Goal: Complete application form: Complete application form

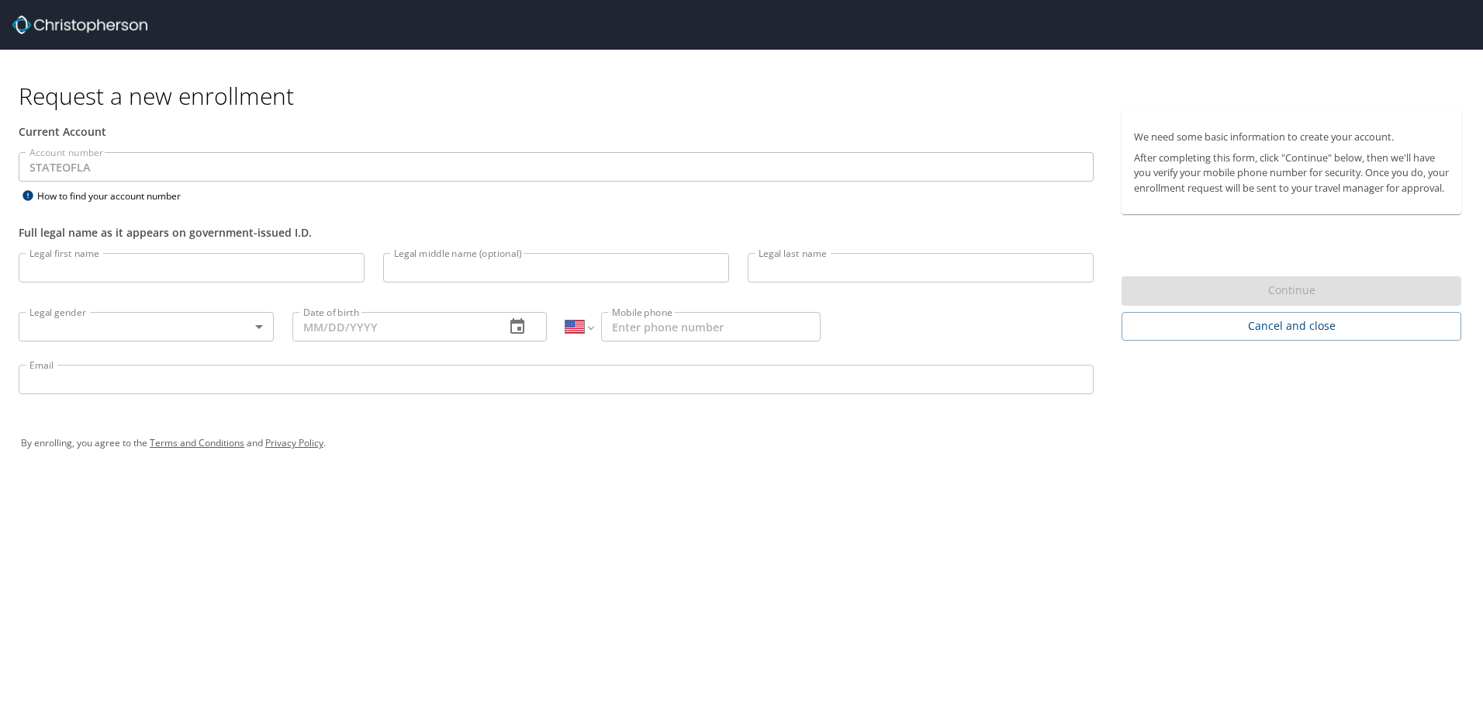
select select "US"
click at [260, 272] on input "Legal first name" at bounding box center [192, 267] width 346 height 29
type input "[PERSON_NAME]"
type input "[US_STATE]"
type input "[DEMOGRAPHIC_DATA]"
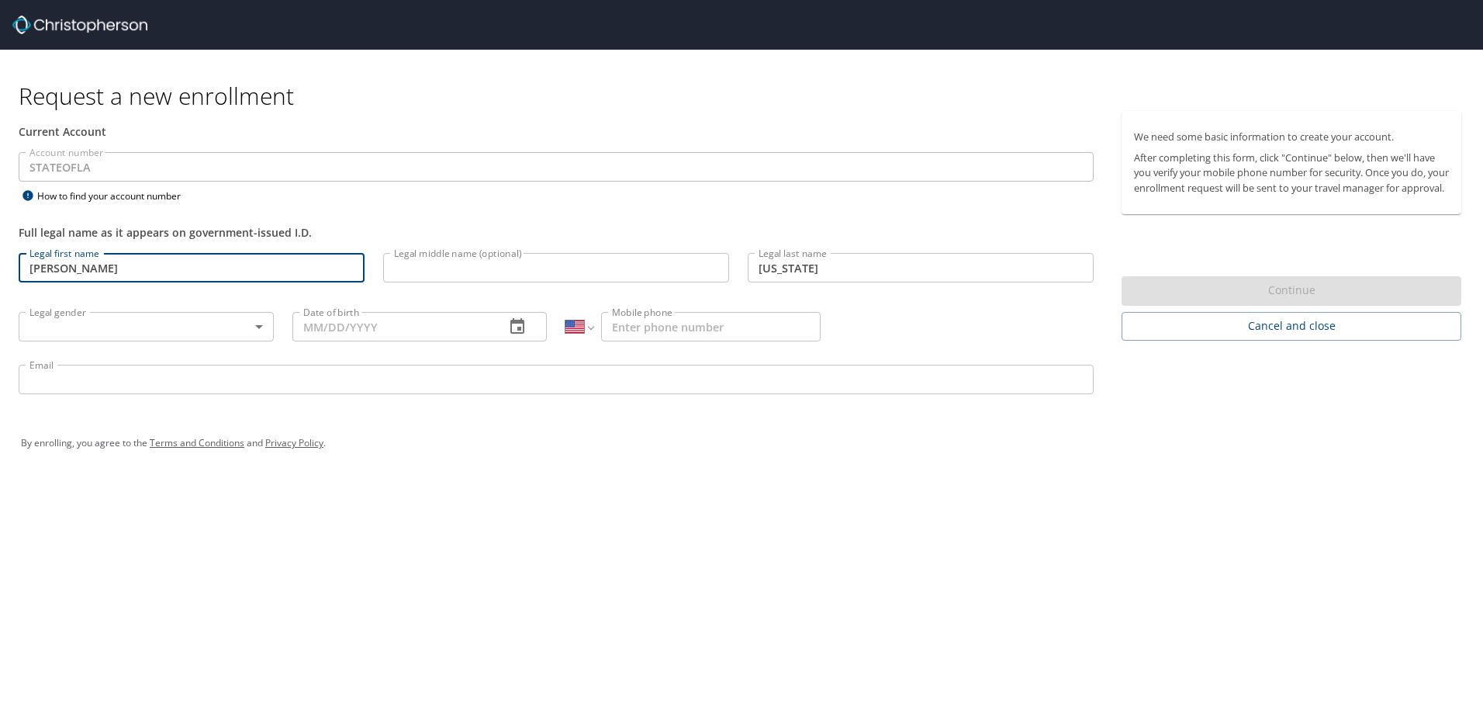
type input "[DATE]"
type input "[PHONE_NUMBER]"
type input "[EMAIL_ADDRESS][DOMAIN_NAME]"
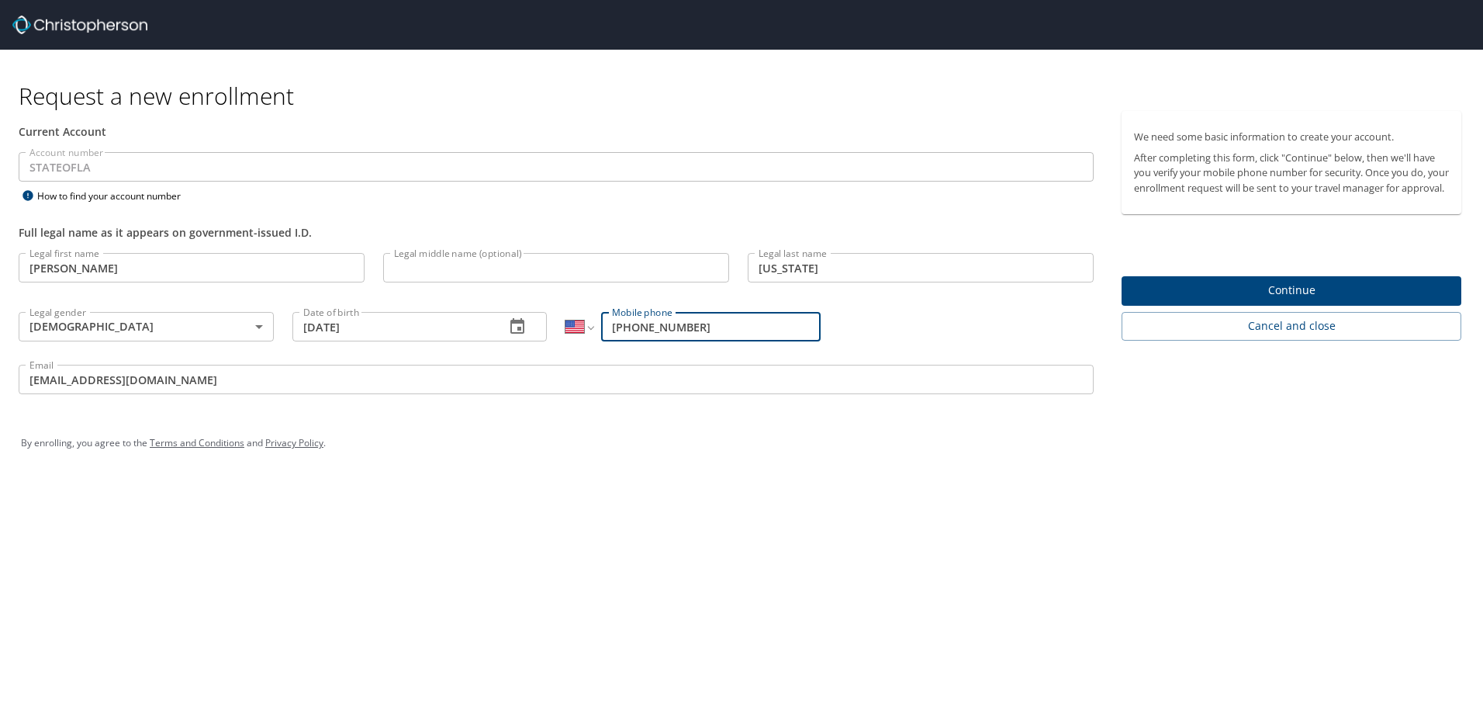
drag, startPoint x: 705, startPoint y: 328, endPoint x: 532, endPoint y: 327, distance: 173.0
click at [532, 327] on div "Legal first name [PERSON_NAME] Legal first name Legal middle name (optional) Le…" at bounding box center [556, 326] width 1094 height 164
click at [699, 330] on input "Mobile phone" at bounding box center [711, 326] width 220 height 29
drag, startPoint x: 700, startPoint y: 324, endPoint x: 587, endPoint y: 333, distance: 112.9
click at [587, 333] on div "International [GEOGRAPHIC_DATA] [GEOGRAPHIC_DATA] [GEOGRAPHIC_DATA] [GEOGRAPHIC…" at bounding box center [693, 326] width 255 height 29
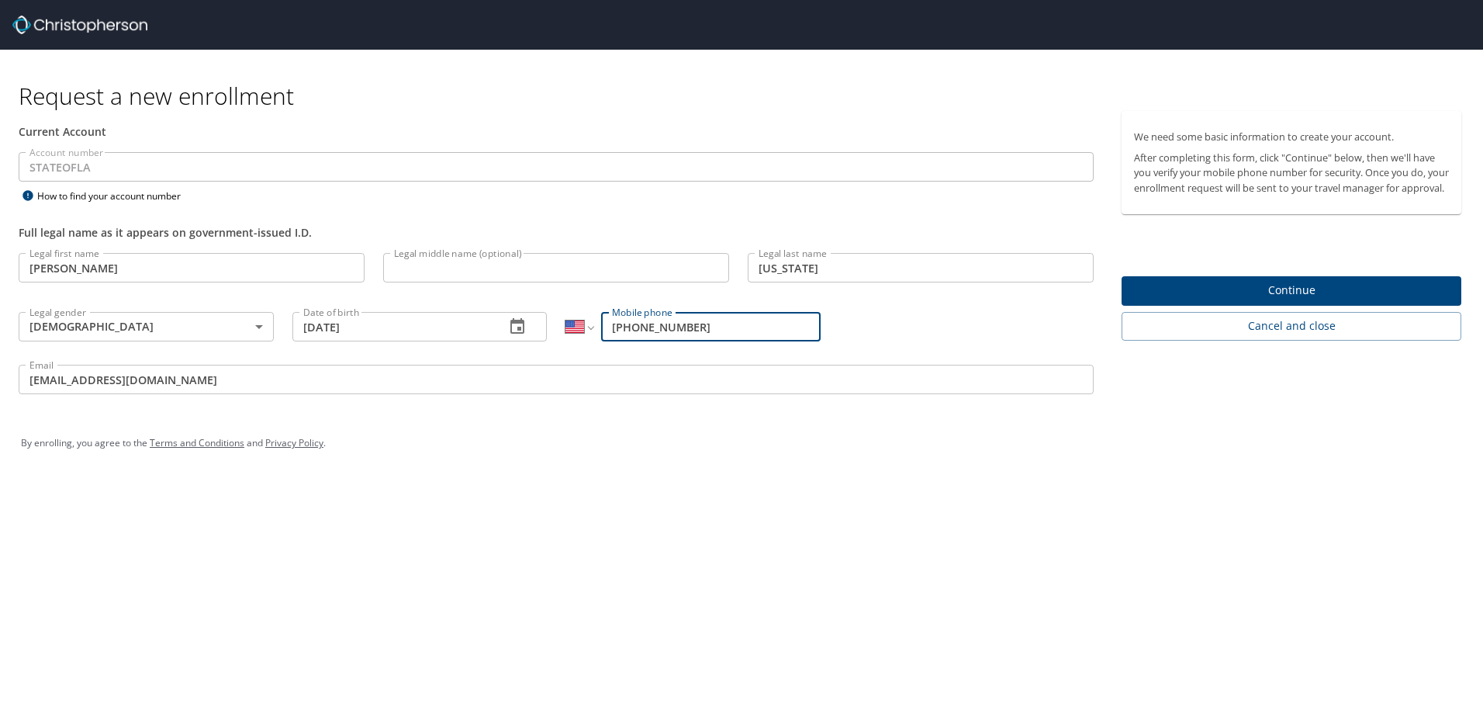
type input "[PHONE_NUMBER]"
click at [216, 378] on input "[EMAIL_ADDRESS][DOMAIN_NAME]" at bounding box center [556, 379] width 1075 height 29
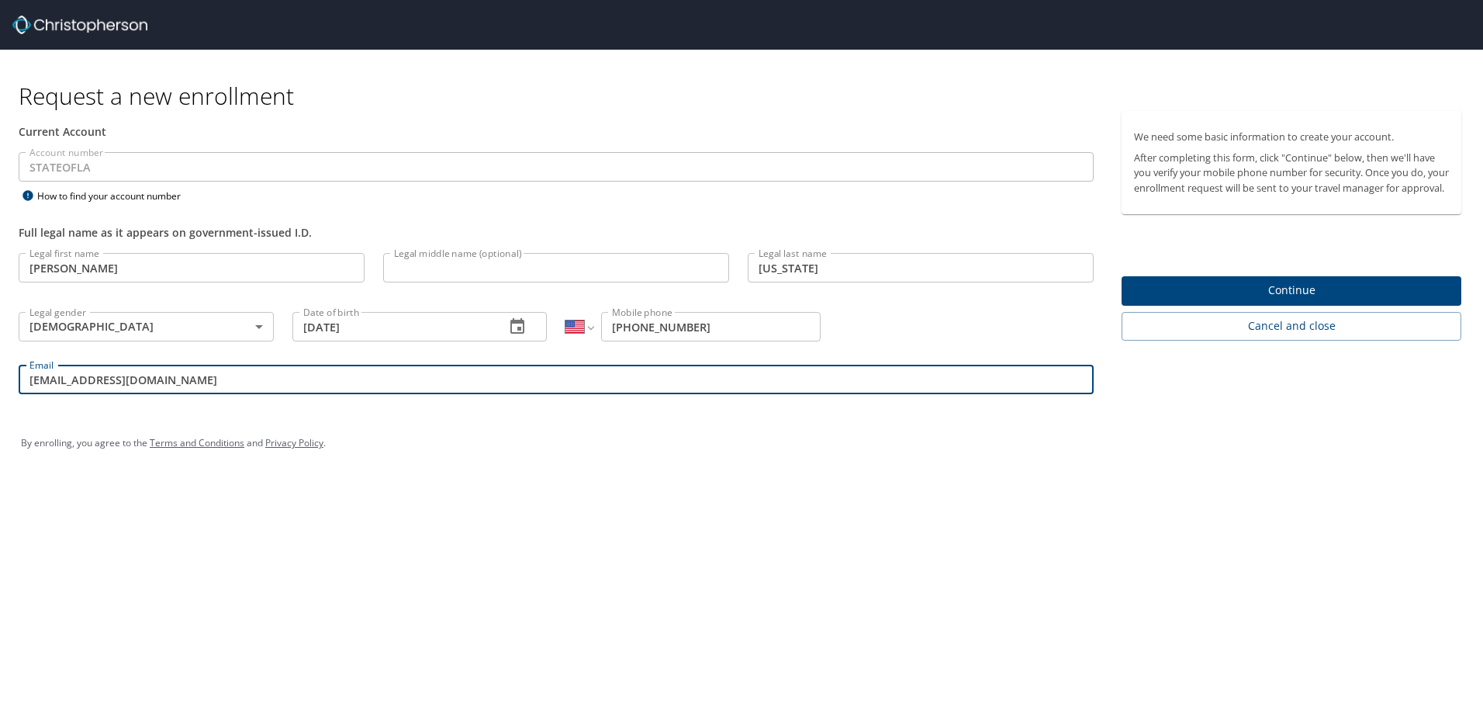
drag, startPoint x: 216, startPoint y: 378, endPoint x: -3, endPoint y: 382, distance: 219.6
click at [0, 382] on html "Request a new enrollment Current Account Account number STATEOFLA Account numbe…" at bounding box center [741, 357] width 1483 height 714
type input "[PERSON_NAME][EMAIL_ADDRESS][PERSON_NAME][DOMAIN_NAME]"
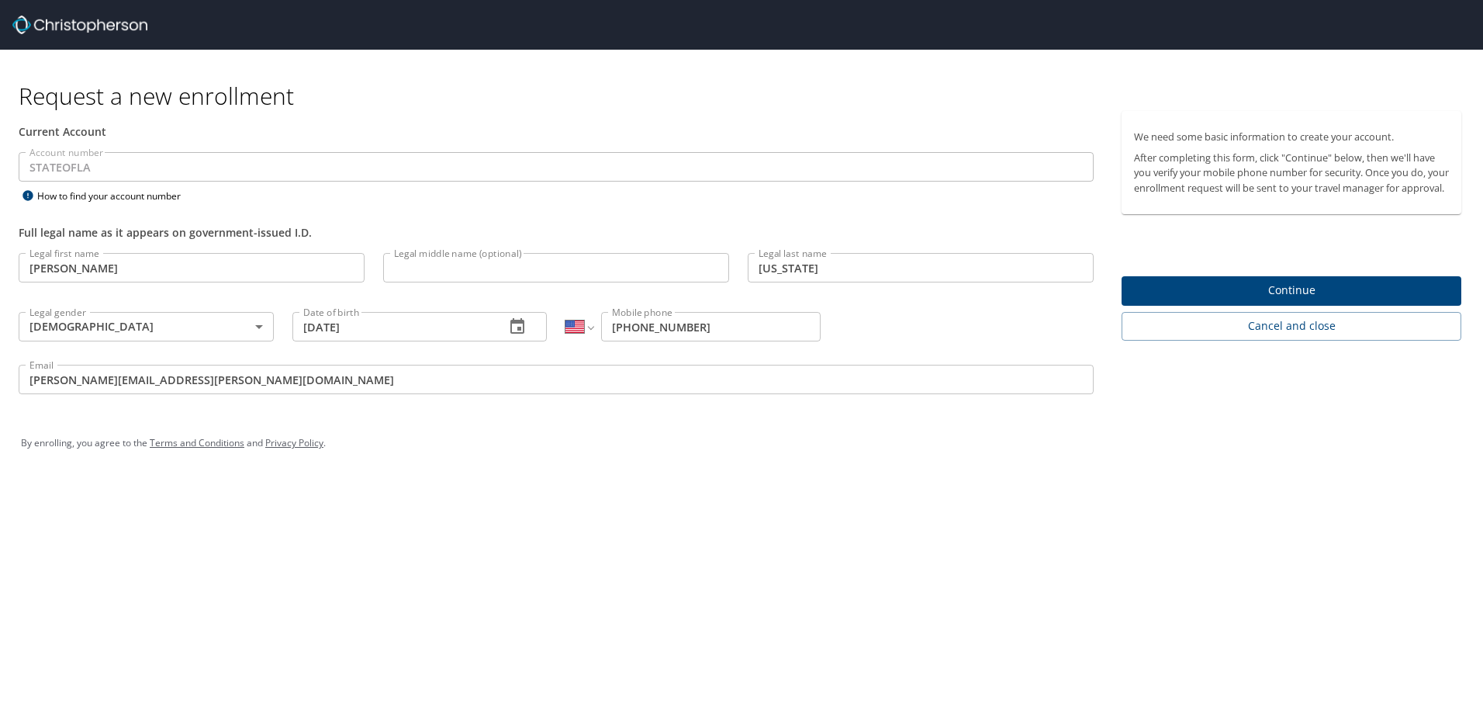
click at [758, 545] on div "Request a new enrollment Current Account Account number STATEOFLA Account numbe…" at bounding box center [741, 357] width 1483 height 714
click at [1304, 300] on span "Continue" at bounding box center [1291, 290] width 315 height 19
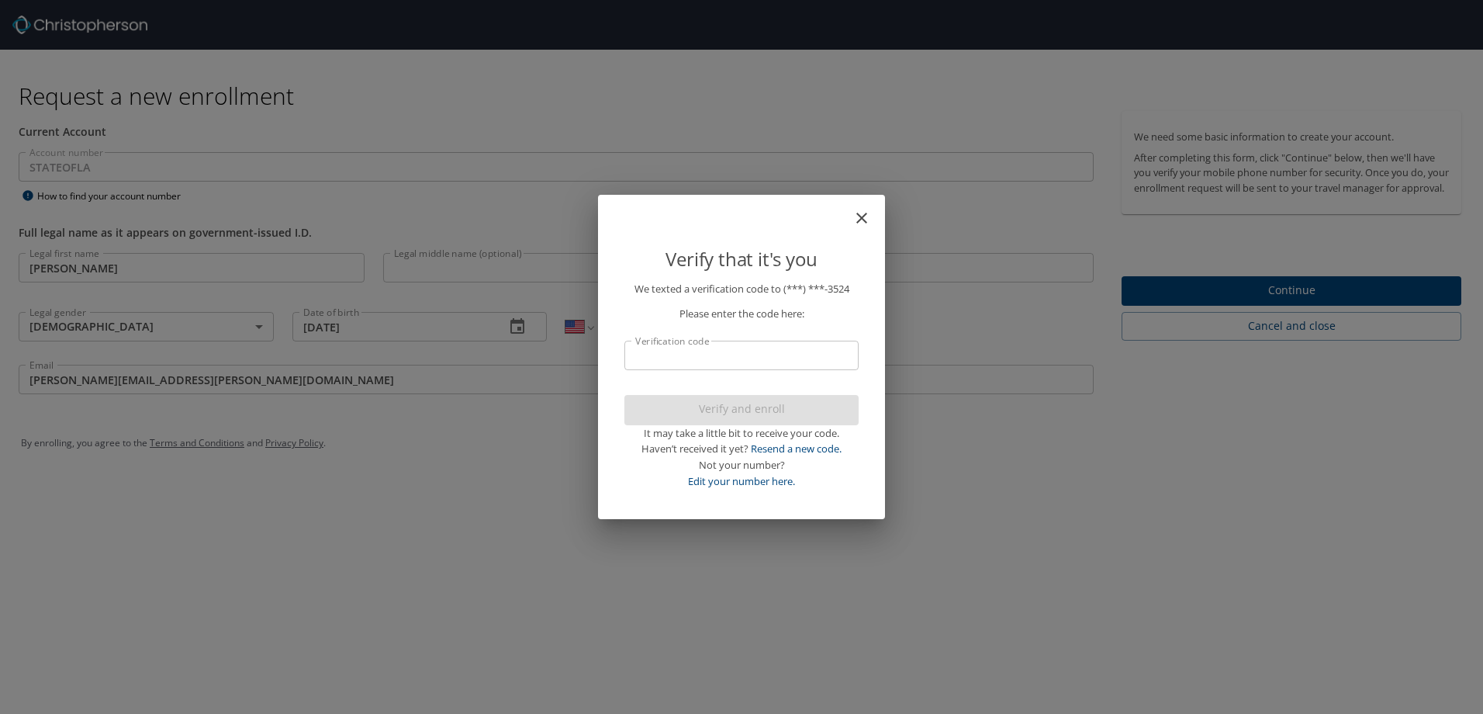
click at [815, 355] on input "Verification code" at bounding box center [742, 355] width 234 height 29
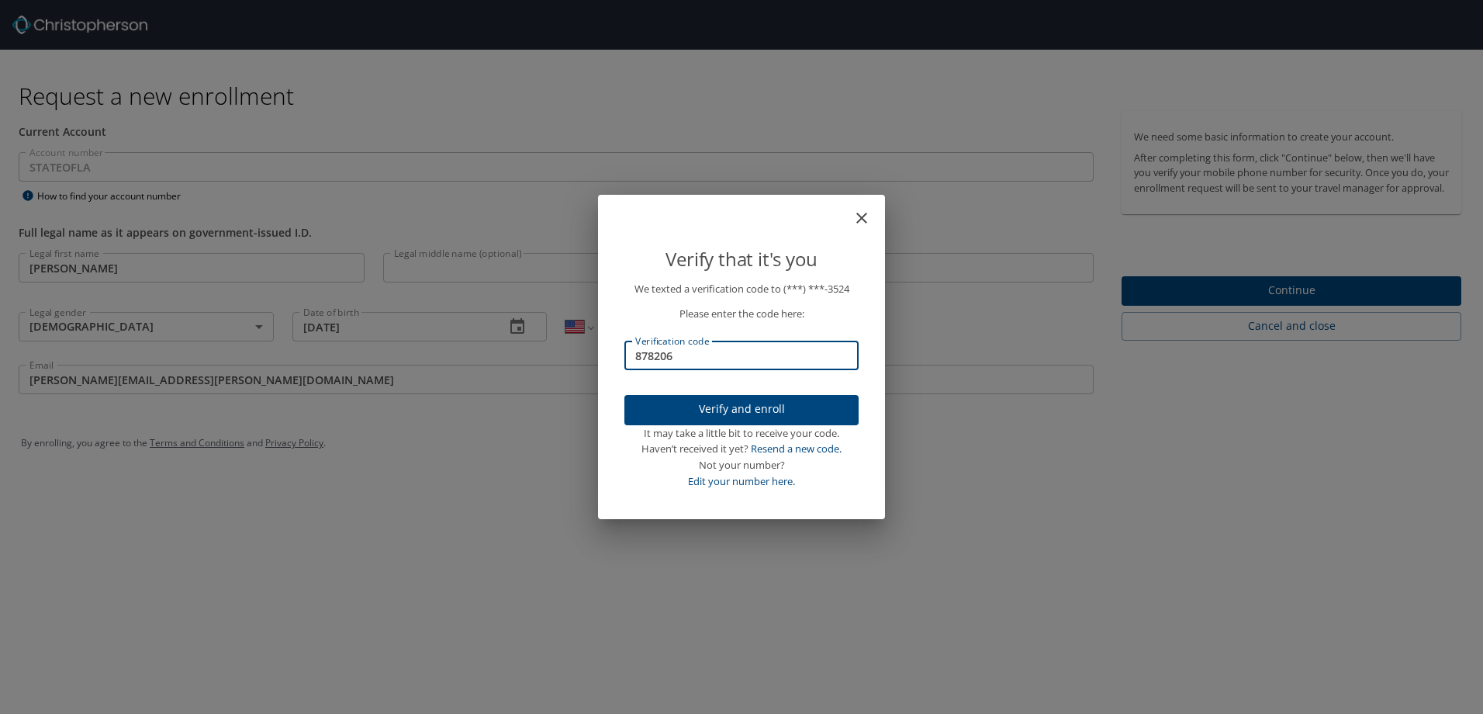
type input "878206"
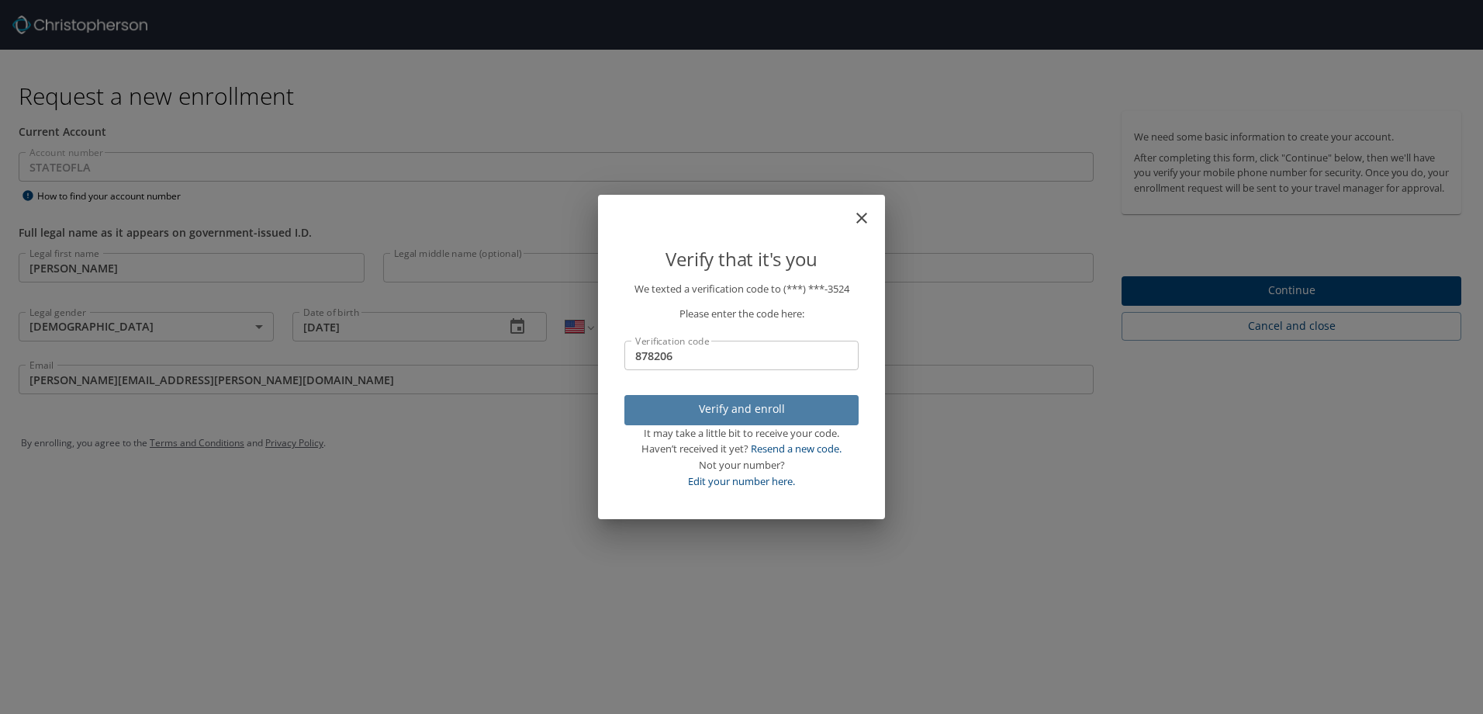
click at [796, 408] on span "Verify and enroll" at bounding box center [741, 409] width 209 height 19
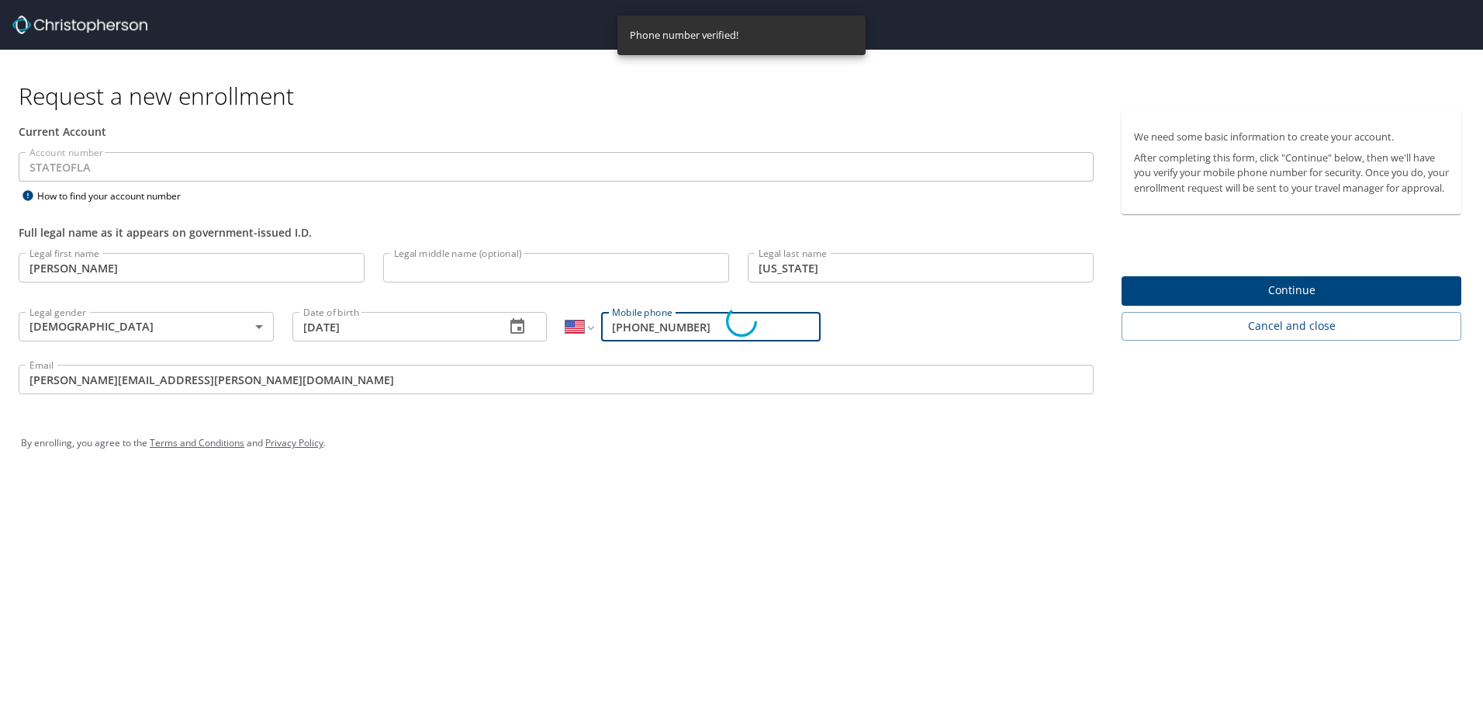
click at [1248, 307] on div "Verify that it's you We texted a verification code to (***) ***- 3524 Please en…" at bounding box center [741, 357] width 1483 height 714
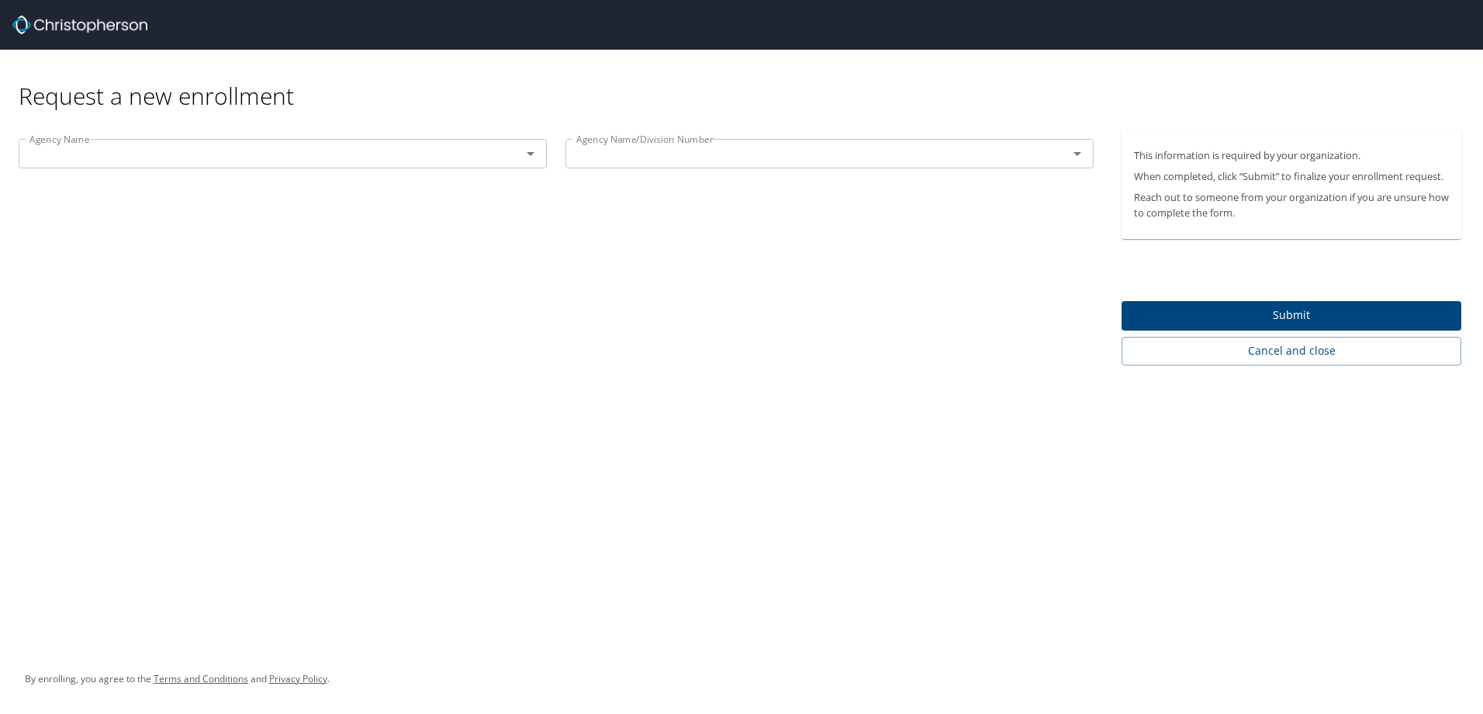
click at [538, 161] on icon "Open" at bounding box center [530, 153] width 19 height 19
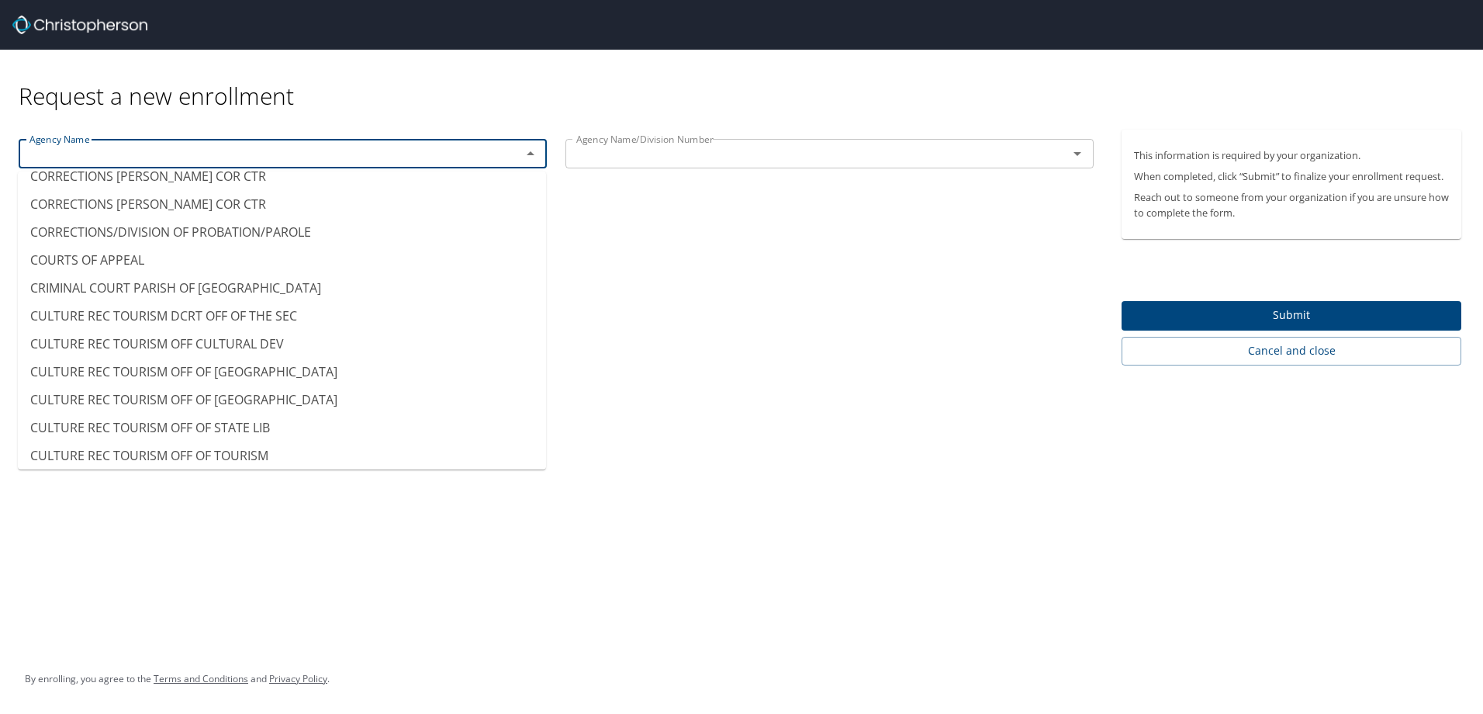
scroll to position [1939, 0]
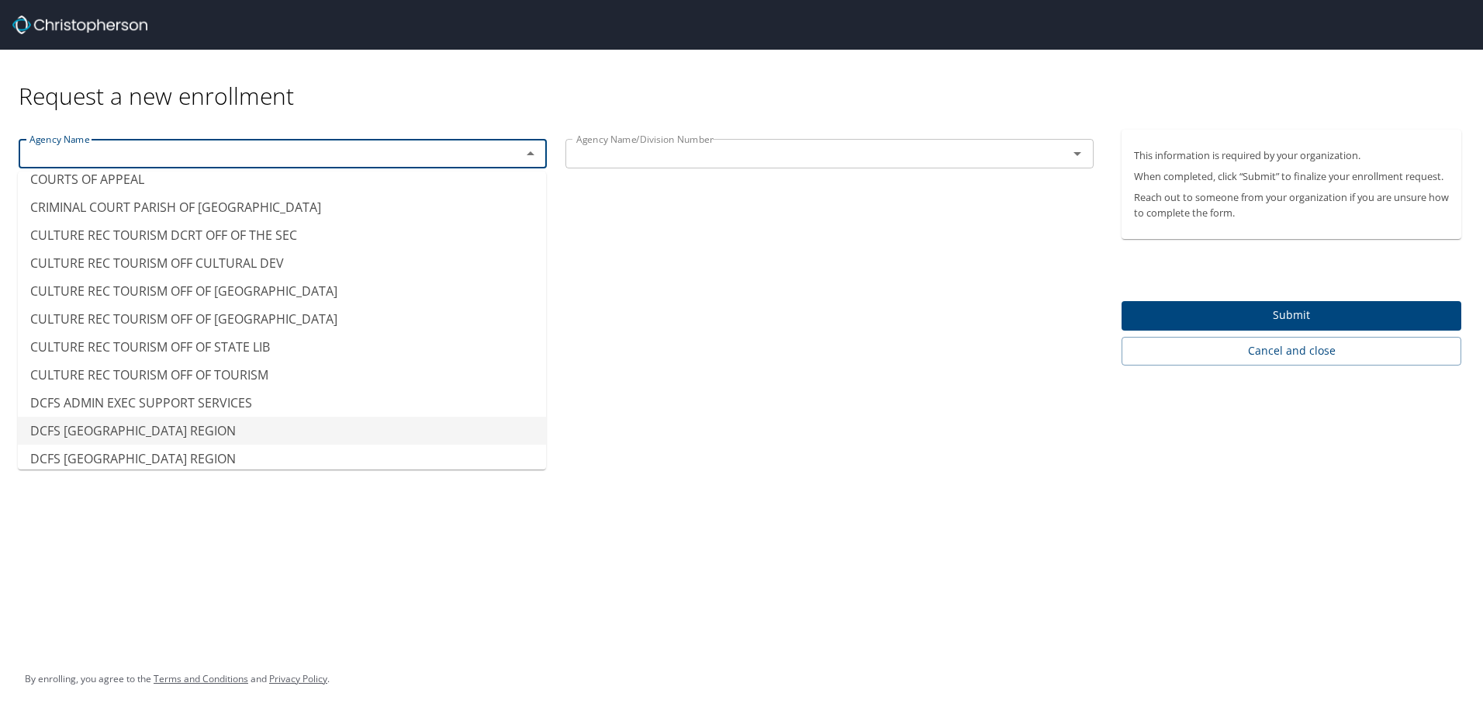
click at [281, 424] on li "DCFS [GEOGRAPHIC_DATA] REGION" at bounding box center [282, 431] width 528 height 28
type input "DCFS [GEOGRAPHIC_DATA] REGION"
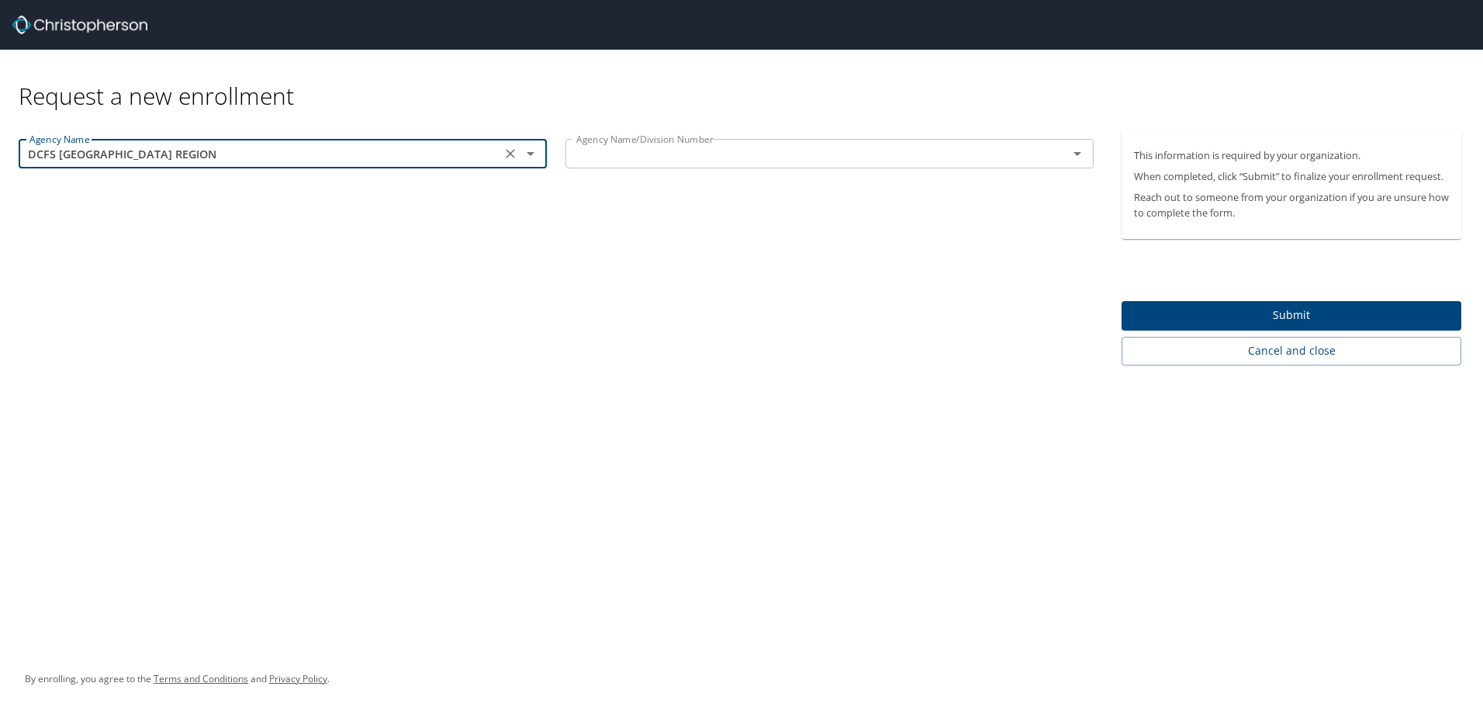
click at [660, 147] on input "text" at bounding box center [806, 154] width 473 height 20
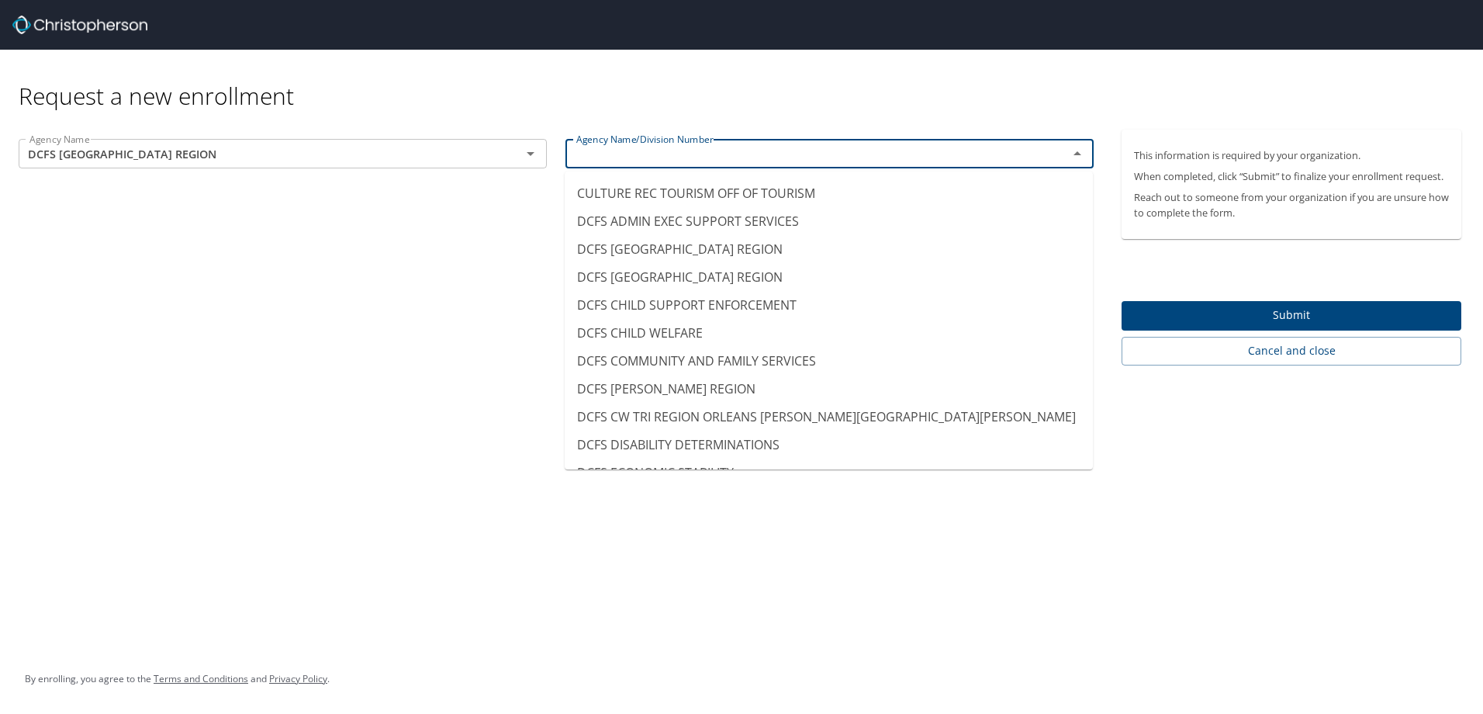
scroll to position [2095, 0]
click at [679, 244] on li "DCFS [GEOGRAPHIC_DATA] REGION" at bounding box center [829, 248] width 528 height 28
type input "DCFS [GEOGRAPHIC_DATA] REGION"
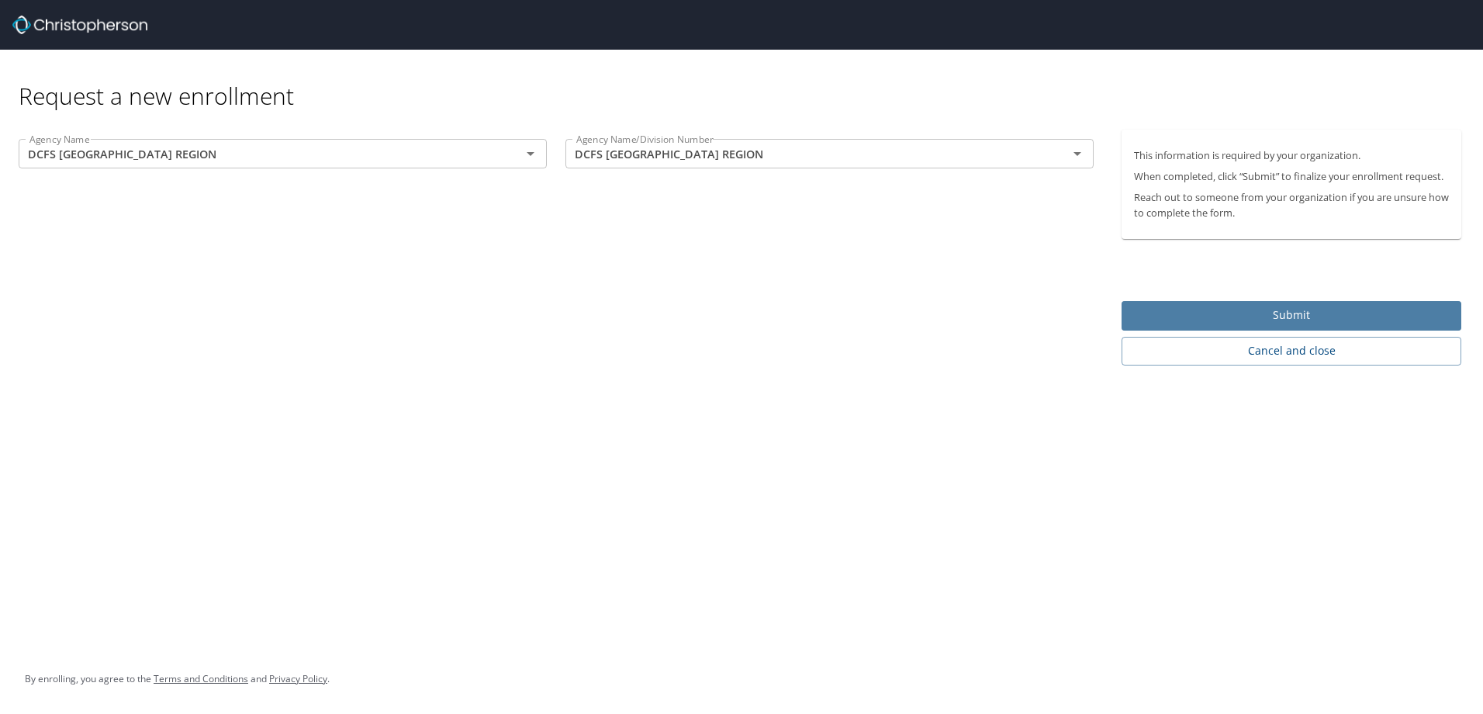
click at [1239, 314] on span "Submit" at bounding box center [1291, 315] width 315 height 19
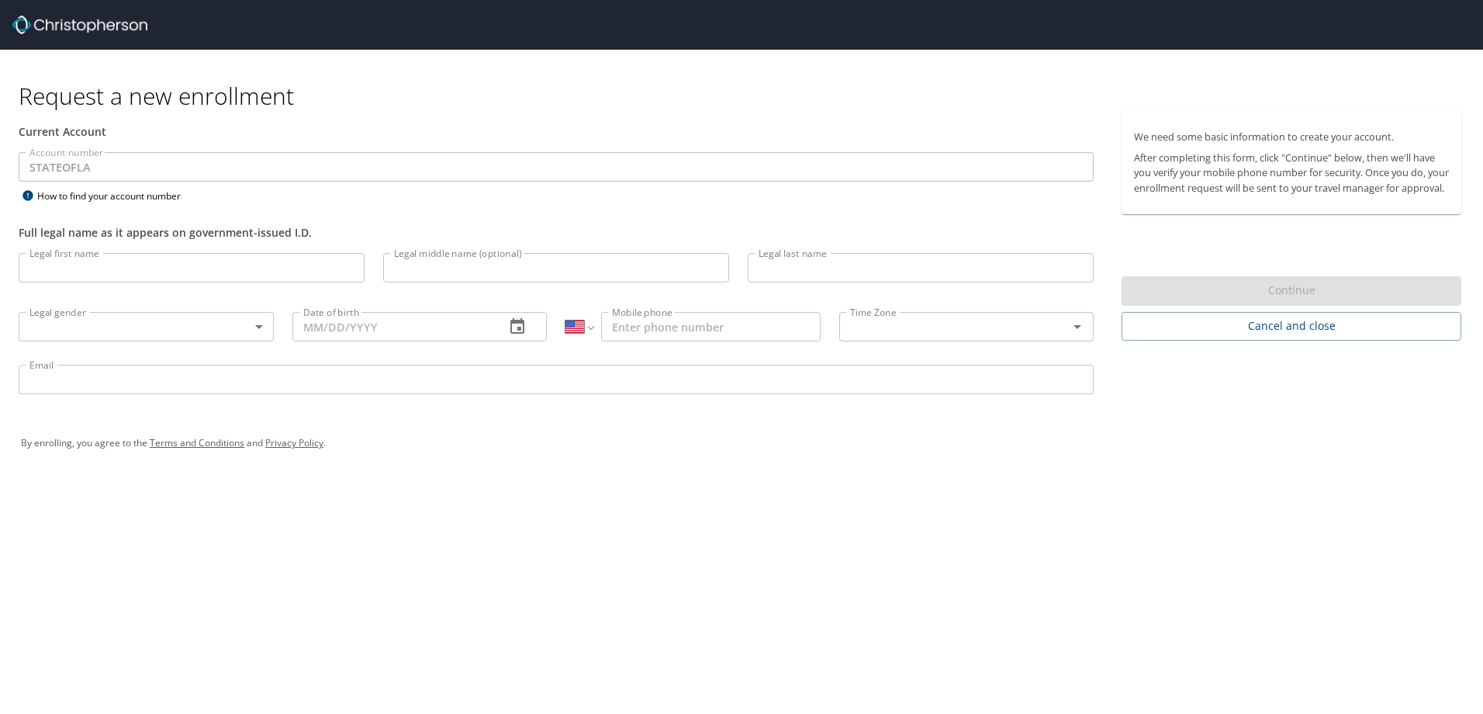
select select "US"
click at [286, 268] on input "Legal first name" at bounding box center [192, 267] width 346 height 29
click at [191, 268] on input "Milani" at bounding box center [192, 267] width 346 height 29
click at [110, 265] on input "Milani" at bounding box center [192, 267] width 346 height 29
drag, startPoint x: 63, startPoint y: 268, endPoint x: -3, endPoint y: 266, distance: 66.0
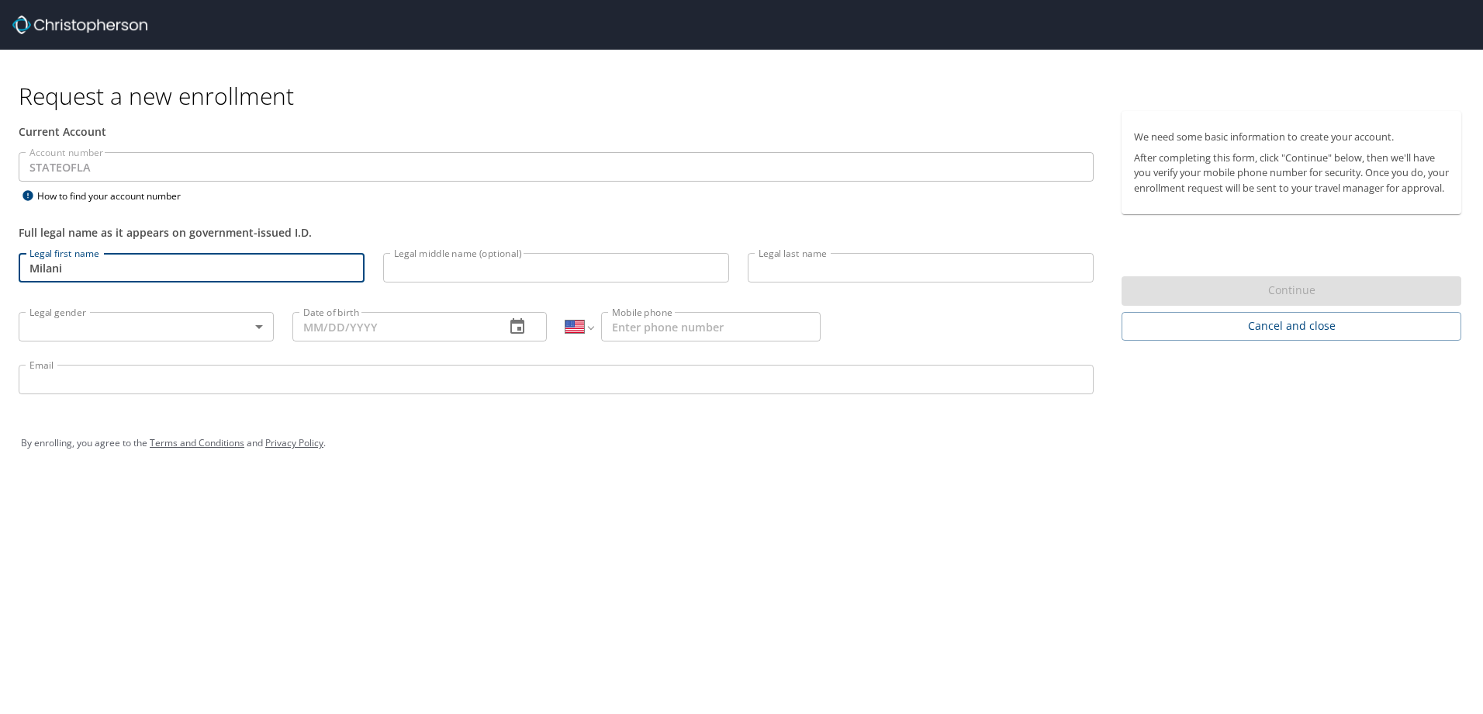
click at [0, 266] on html "Request a new enrollment Current Account Account number STATEOFLA Account numbe…" at bounding box center [741, 357] width 1483 height 714
click at [162, 275] on input "Milani" at bounding box center [192, 267] width 346 height 29
drag, startPoint x: 66, startPoint y: 272, endPoint x: 25, endPoint y: 266, distance: 41.6
click at [25, 266] on input "Milani" at bounding box center [192, 267] width 346 height 29
click at [111, 264] on input "[PERSON_NAME]" at bounding box center [192, 267] width 346 height 29
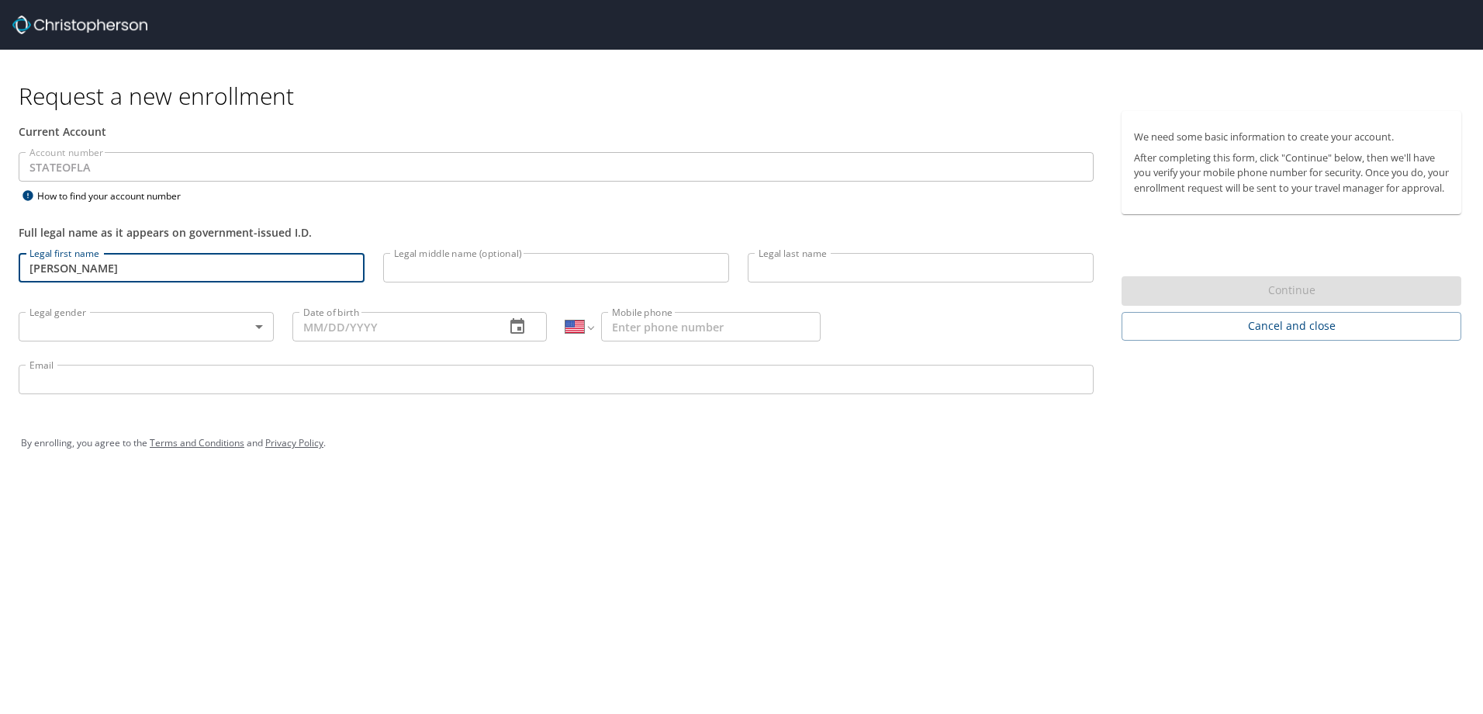
type input "[PERSON_NAME]"
click at [135, 310] on div "Legal gender ​ Legal gender" at bounding box center [146, 325] width 274 height 59
click at [142, 320] on body "Request a new enrollment Current Account Account number STATEOFLA Account numbe…" at bounding box center [741, 357] width 1483 height 714
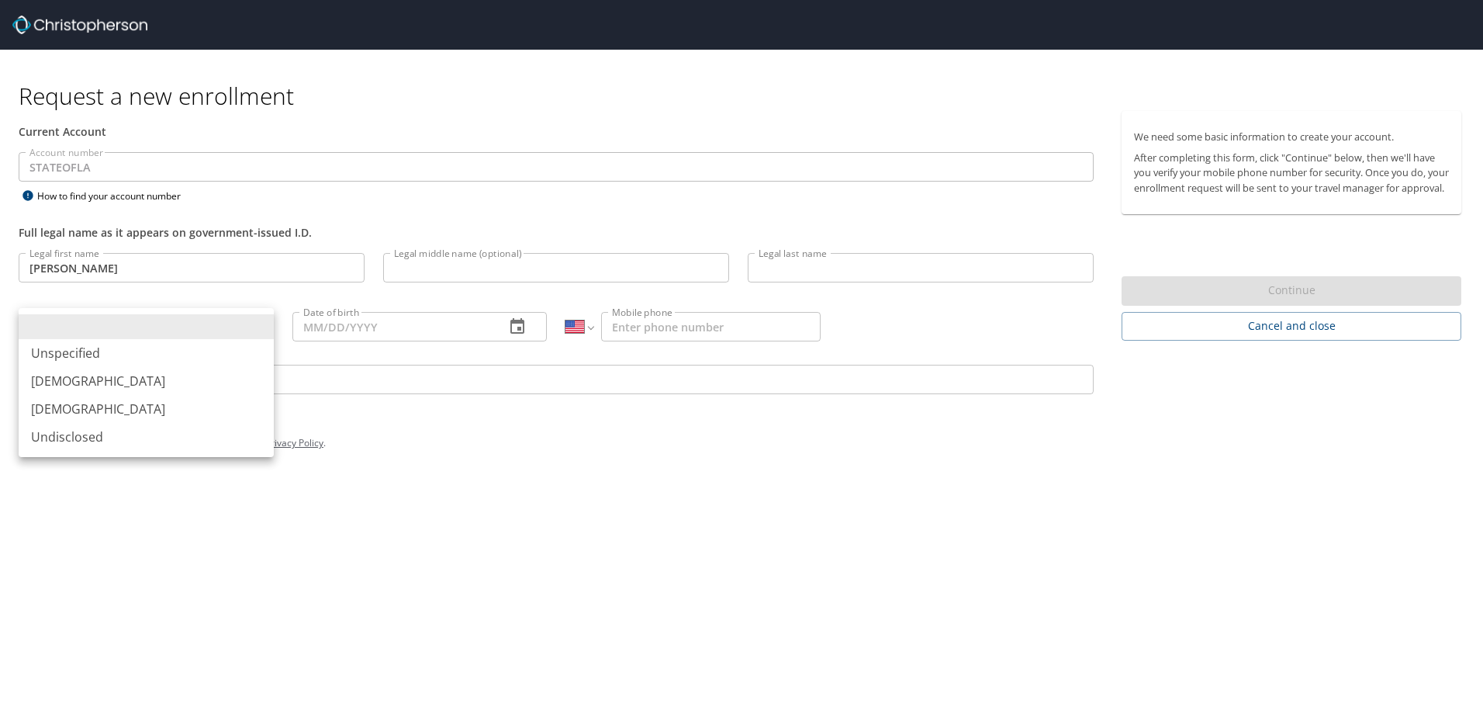
click at [135, 271] on div at bounding box center [741, 357] width 1483 height 714
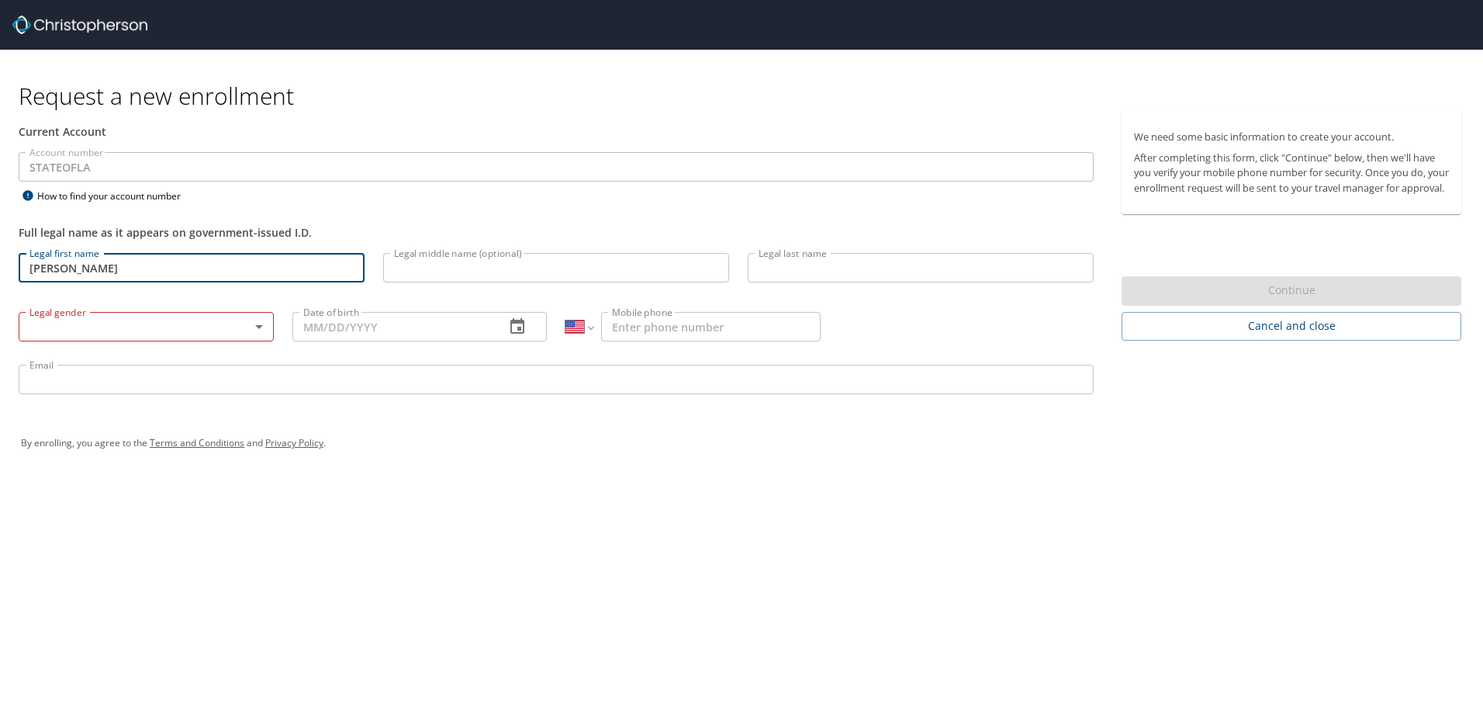
click at [135, 271] on input "[PERSON_NAME]" at bounding box center [192, 267] width 346 height 29
